Goal: Transaction & Acquisition: Book appointment/travel/reservation

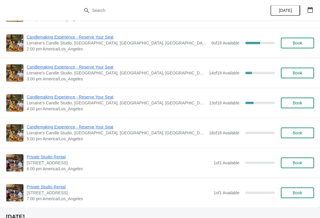
scroll to position [146, 0]
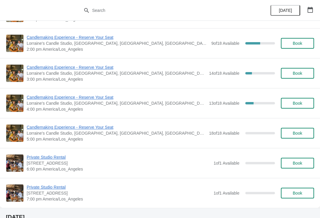
click at [95, 99] on span "Candlemaking Experience - Reserve Your Seat" at bounding box center [116, 97] width 179 height 6
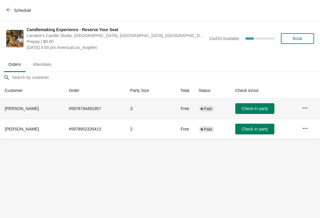
click at [253, 108] on span "Check in party" at bounding box center [255, 108] width 26 height 5
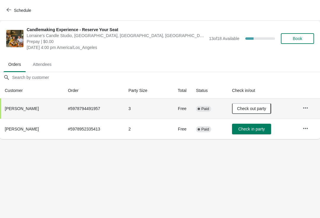
click at [26, 10] on span "Schedule" at bounding box center [22, 10] width 17 height 5
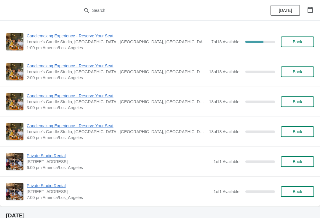
scroll to position [441, 0]
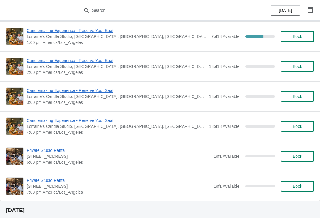
click at [301, 98] on span "Book" at bounding box center [297, 96] width 9 height 5
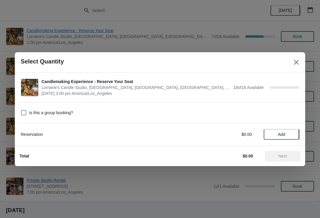
click at [287, 133] on span "Add" at bounding box center [281, 134] width 25 height 5
click at [295, 133] on icon at bounding box center [292, 134] width 6 height 6
click at [294, 134] on icon at bounding box center [292, 134] width 6 height 6
click at [293, 135] on icon at bounding box center [292, 134] width 6 height 6
click at [283, 151] on button "Next" at bounding box center [283, 156] width 36 height 11
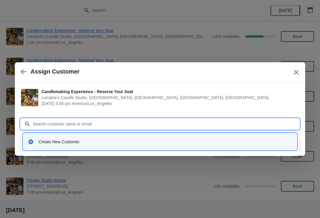
click at [78, 142] on div "Create New Customer" at bounding box center [166, 142] width 254 height 6
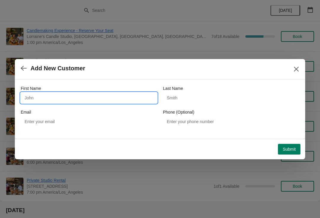
click at [73, 97] on input "First Name" at bounding box center [89, 98] width 136 height 11
type input "Shannon"
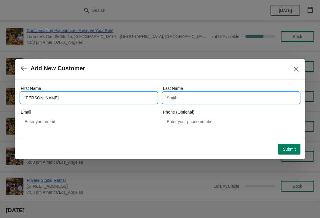
click at [199, 99] on input "Last Name" at bounding box center [231, 98] width 136 height 11
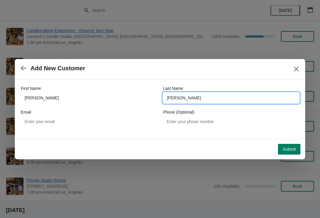
type input "Myers’s"
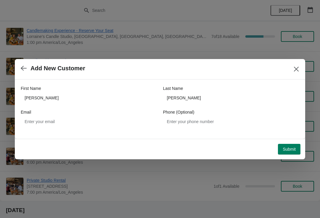
click at [289, 147] on span "Submit" at bounding box center [289, 149] width 13 height 5
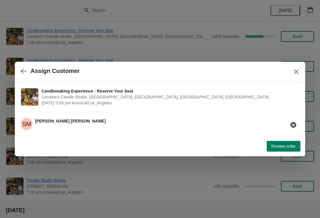
click at [284, 140] on div "Review order" at bounding box center [159, 145] width 284 height 13
click at [284, 145] on span "Review order" at bounding box center [284, 146] width 24 height 5
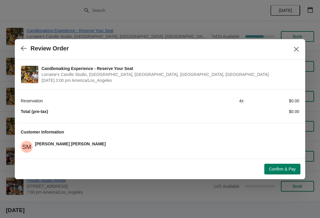
click at [282, 168] on span "Confirm & Pay" at bounding box center [282, 169] width 27 height 5
